Goal: Check status: Check status

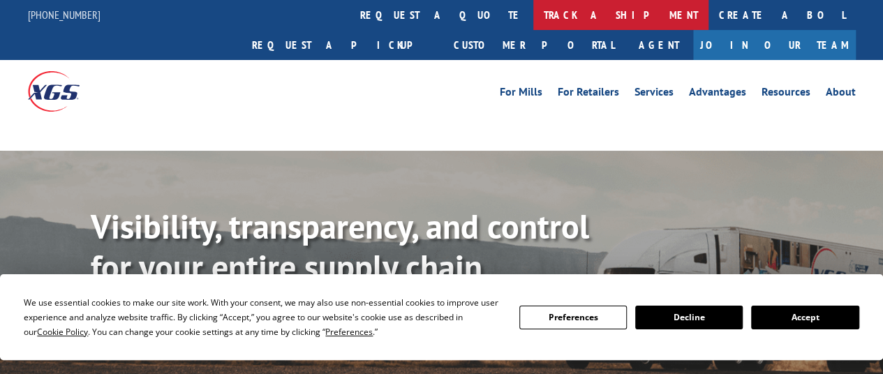
click at [533, 10] on link "track a shipment" at bounding box center [620, 15] width 175 height 30
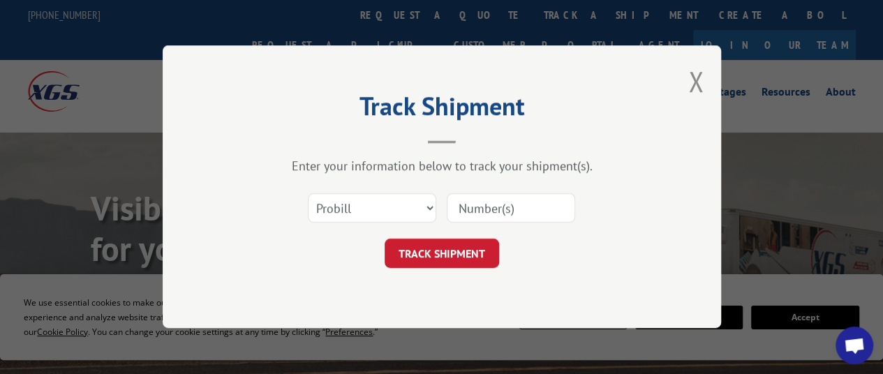
click at [476, 208] on input at bounding box center [511, 208] width 128 height 29
paste input "15746968"
type input "15746968"
click at [429, 249] on button "TRACK SHIPMENT" at bounding box center [442, 253] width 114 height 29
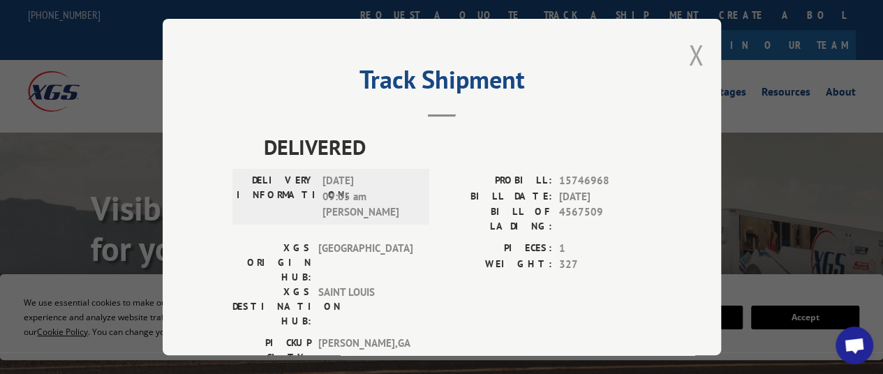
click at [688, 51] on button "Close modal" at bounding box center [695, 54] width 15 height 37
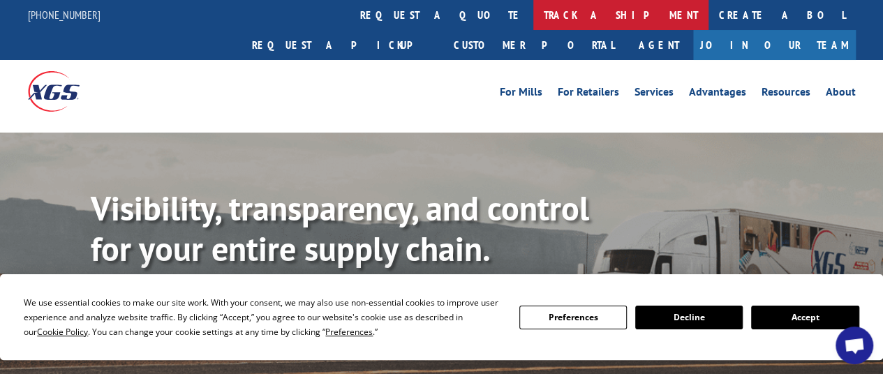
click at [533, 12] on link "track a shipment" at bounding box center [620, 15] width 175 height 30
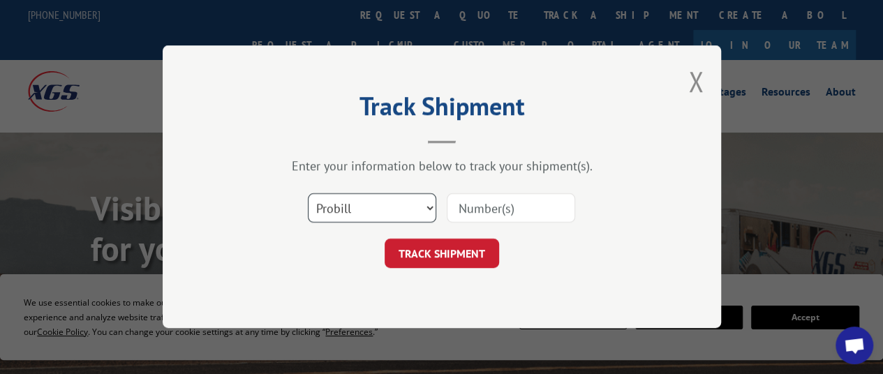
click at [429, 208] on select "Select category... Probill BOL PO" at bounding box center [372, 208] width 128 height 29
select select "bol"
click at [308, 194] on select "Select category... Probill BOL PO" at bounding box center [372, 208] width 128 height 29
click at [483, 209] on input at bounding box center [511, 208] width 128 height 29
paste input "15746968"
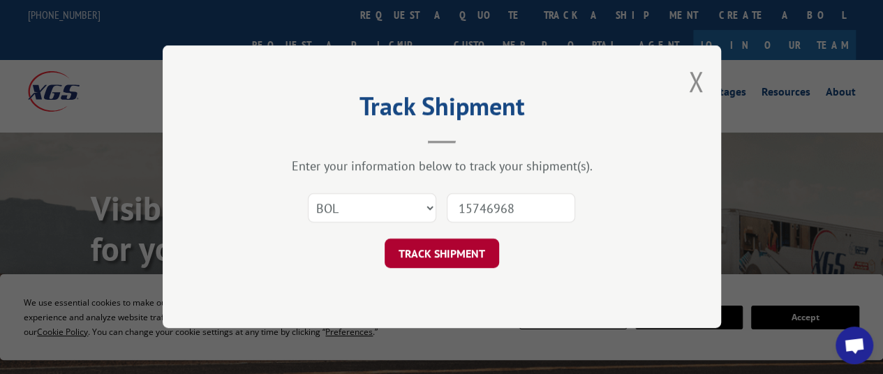
type input "15746968"
click at [446, 251] on button "TRACK SHIPMENT" at bounding box center [442, 253] width 114 height 29
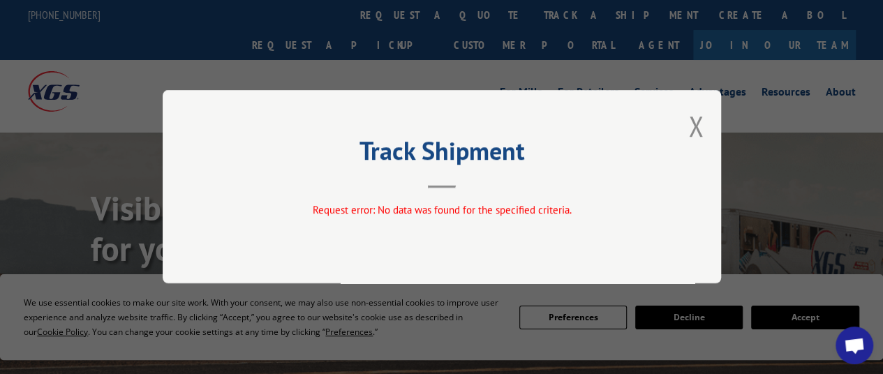
click at [697, 124] on button "Close modal" at bounding box center [695, 125] width 15 height 37
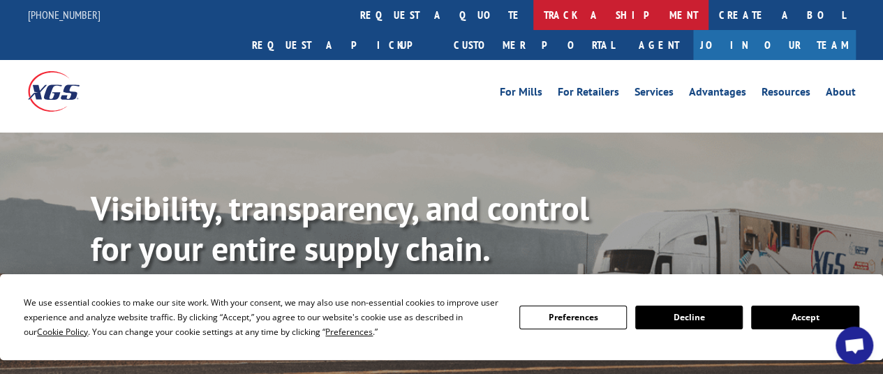
click at [533, 17] on link "track a shipment" at bounding box center [620, 15] width 175 height 30
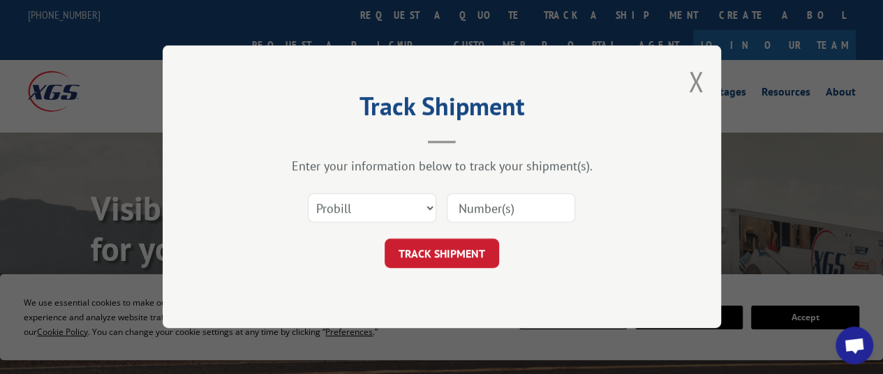
click at [480, 209] on input at bounding box center [511, 208] width 128 height 29
paste input "15746968"
type input "15746968"
click at [429, 262] on button "TRACK SHIPMENT" at bounding box center [442, 253] width 114 height 29
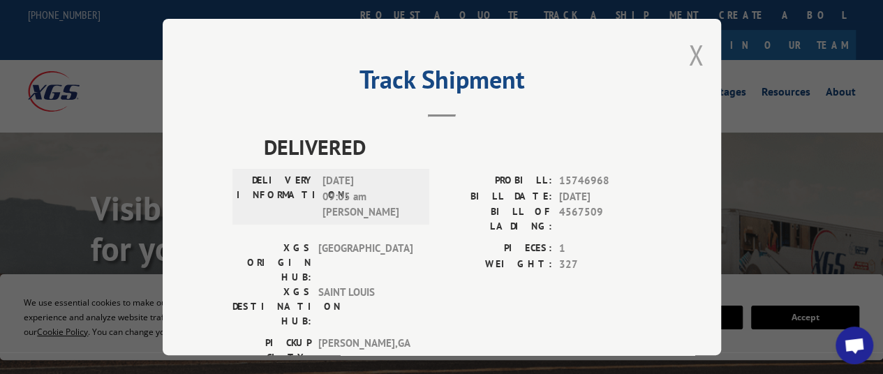
click at [694, 43] on button "Close modal" at bounding box center [695, 54] width 15 height 37
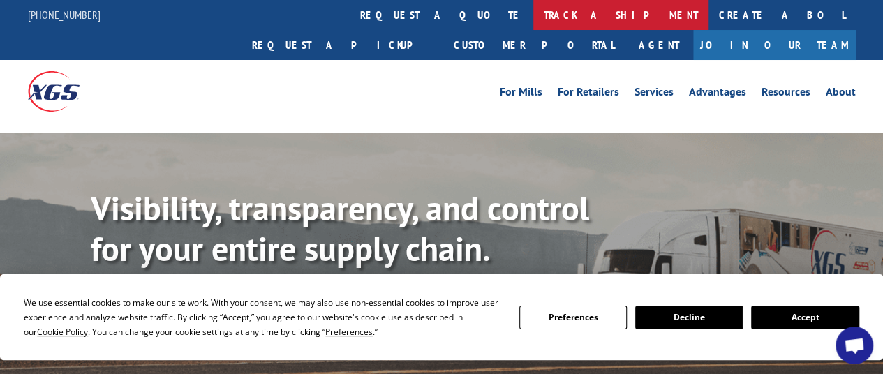
click at [533, 15] on link "track a shipment" at bounding box center [620, 15] width 175 height 30
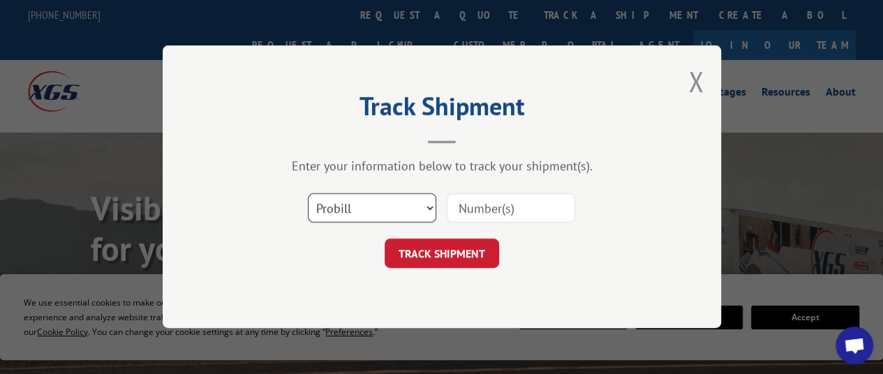
click at [430, 209] on select "Select category... Probill BOL PO" at bounding box center [372, 208] width 128 height 29
select select "po"
click at [308, 194] on select "Select category... Probill BOL PO" at bounding box center [372, 208] width 128 height 29
click at [490, 211] on input at bounding box center [511, 208] width 128 height 29
paste input "15746968"
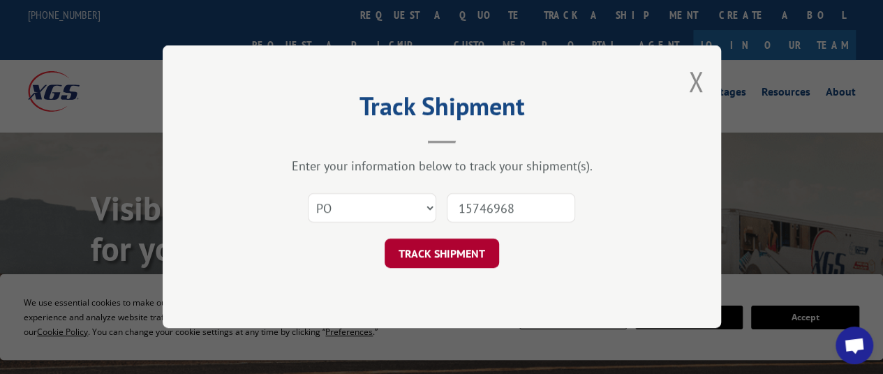
type input "15746968"
click at [474, 252] on button "TRACK SHIPMENT" at bounding box center [442, 253] width 114 height 29
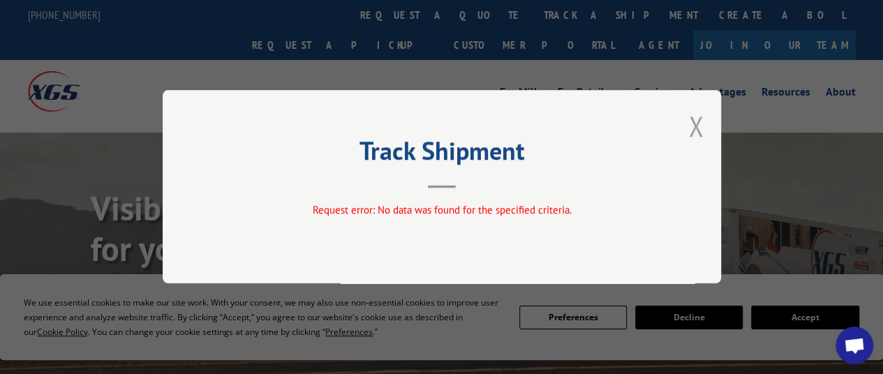
click at [688, 122] on button "Close modal" at bounding box center [695, 125] width 15 height 37
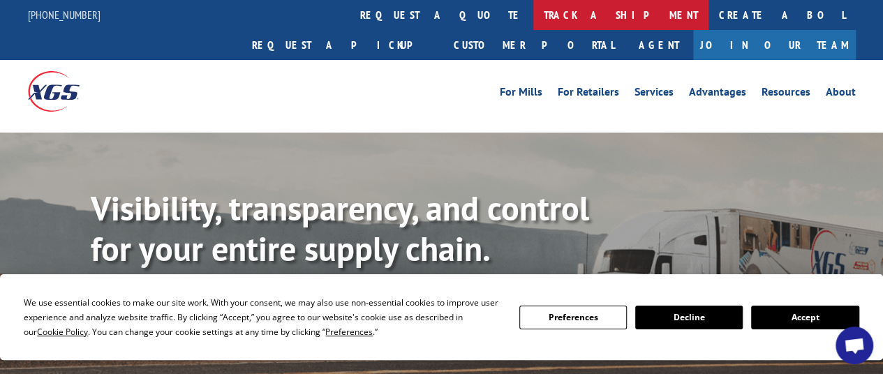
click at [533, 17] on link "track a shipment" at bounding box center [620, 15] width 175 height 30
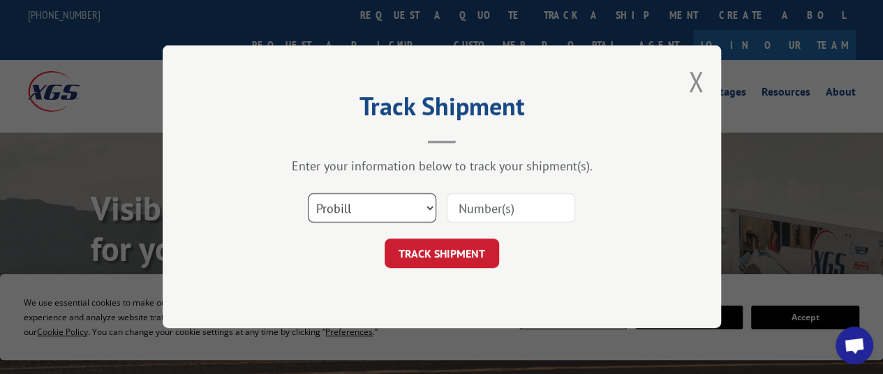
click at [431, 208] on select "Select category... Probill BOL PO" at bounding box center [372, 208] width 128 height 29
select select "bol"
click at [308, 194] on select "Select category... Probill BOL PO" at bounding box center [372, 208] width 128 height 29
click at [483, 201] on input at bounding box center [511, 208] width 128 height 29
paste input "15746968"
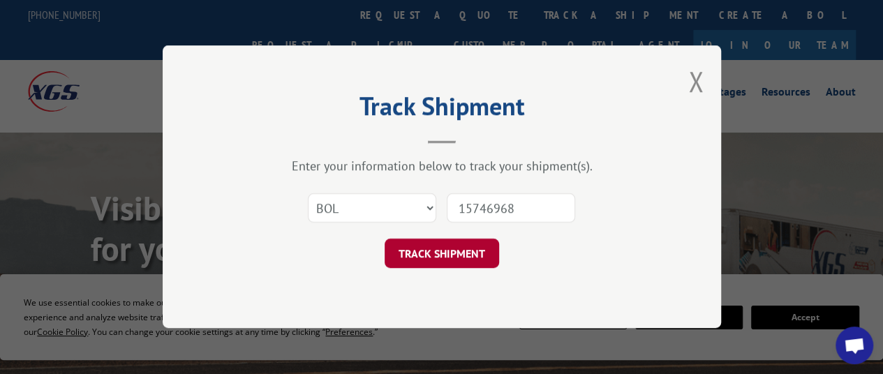
type input "15746968"
click at [447, 255] on button "TRACK SHIPMENT" at bounding box center [442, 253] width 114 height 29
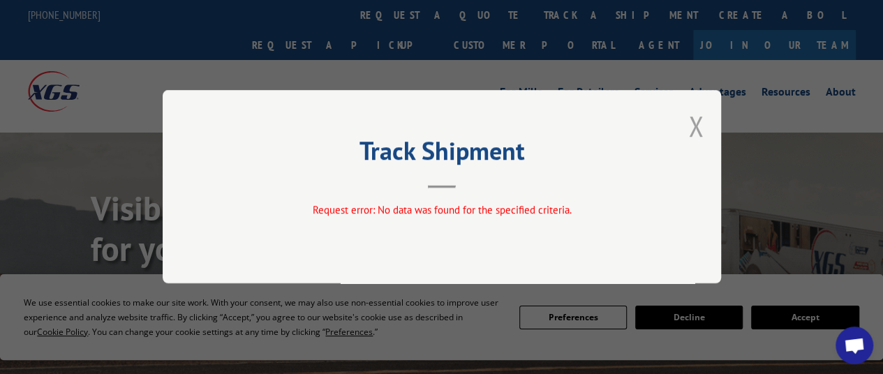
click at [699, 121] on button "Close modal" at bounding box center [695, 125] width 15 height 37
